Goal: Information Seeking & Learning: Learn about a topic

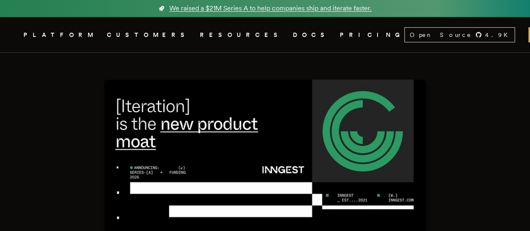
scroll to position [212, 0]
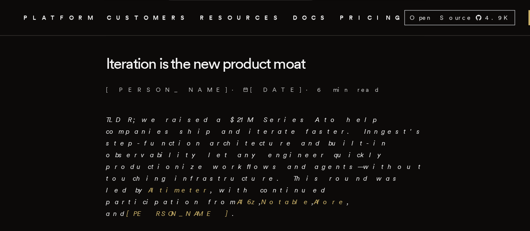
click at [115, 116] on em "TLDR; we raised a $21M Series A to help companies ship and iterate faster. Inng…" at bounding box center [265, 167] width 319 height 102
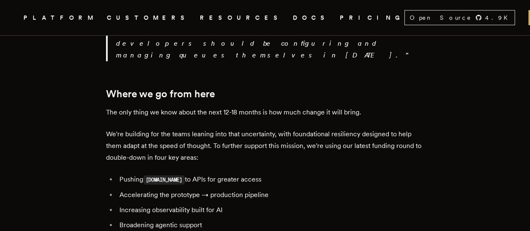
scroll to position [1584, 0]
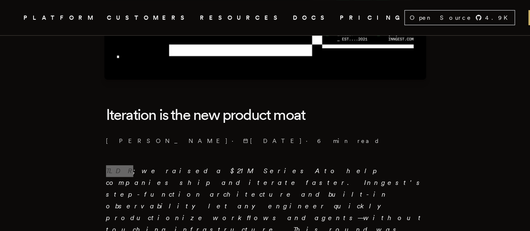
scroll to position [172, 0]
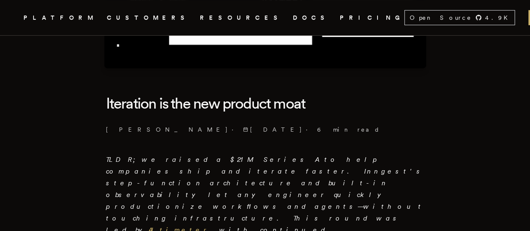
click at [148, 99] on h1 "Iteration is the new product moat" at bounding box center [265, 103] width 319 height 30
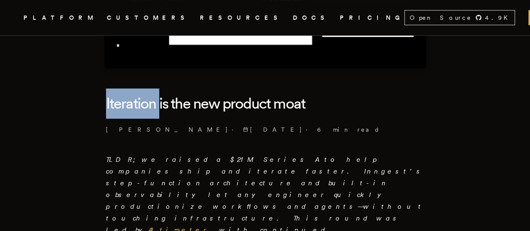
click at [148, 99] on h1 "Iteration is the new product moat" at bounding box center [265, 103] width 319 height 30
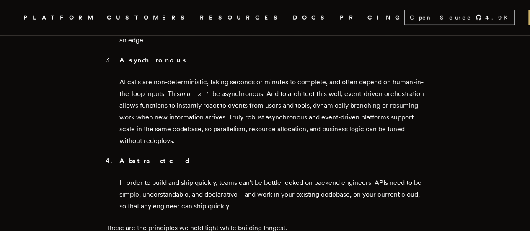
scroll to position [1104, 0]
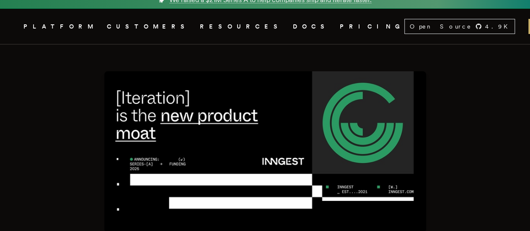
scroll to position [0, 0]
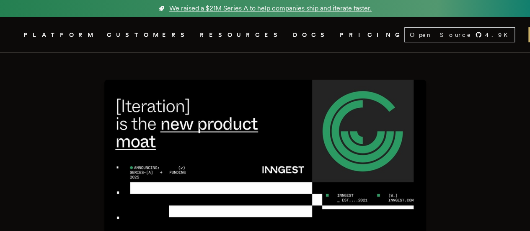
click at [187, 132] on img at bounding box center [265, 160] width 322 height 161
click at [213, 123] on img at bounding box center [265, 160] width 322 height 161
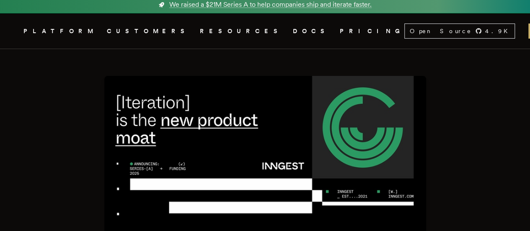
scroll to position [4, 0]
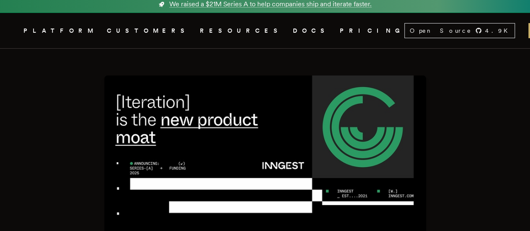
click at [146, 161] on img at bounding box center [265, 155] width 322 height 161
click at [148, 161] on img at bounding box center [265, 155] width 322 height 161
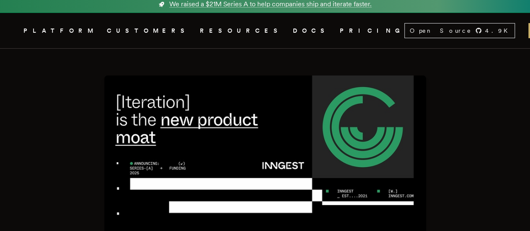
drag, startPoint x: 148, startPoint y: 161, endPoint x: 235, endPoint y: 158, distance: 87.7
click at [235, 158] on img at bounding box center [265, 155] width 322 height 161
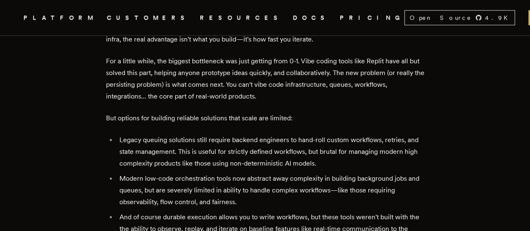
scroll to position [463, 0]
